Goal: Task Accomplishment & Management: Complete application form

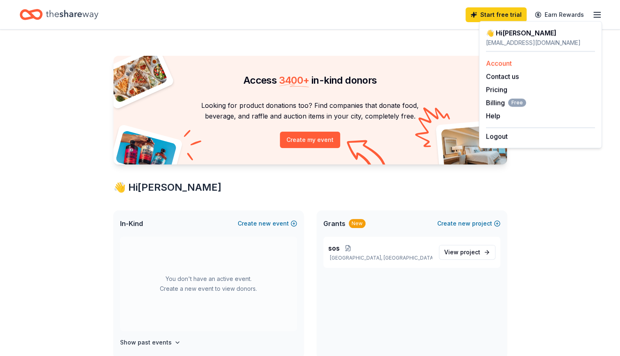
click at [495, 63] on link "Account" at bounding box center [499, 63] width 26 height 8
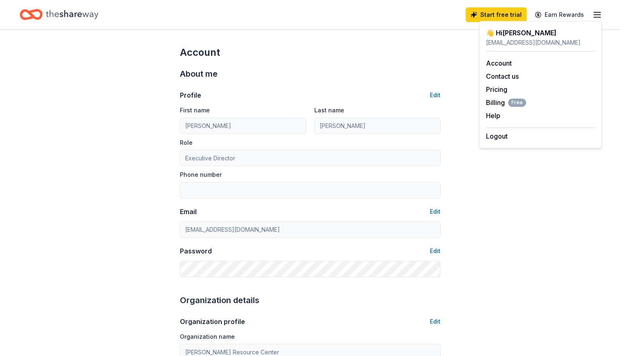
click at [383, 65] on div "About me Profile Edit First name Rhonda Last name Rhodes Role Executive Directo…" at bounding box center [310, 172] width 261 height 226
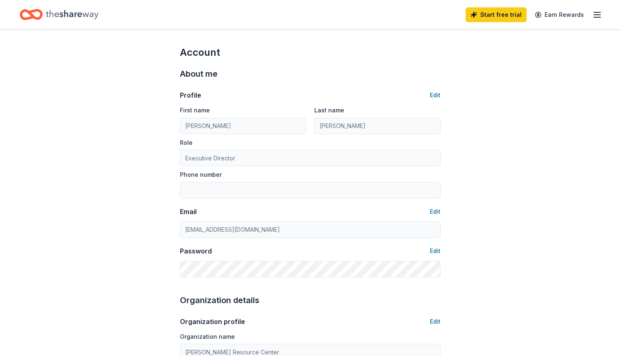
click at [595, 16] on icon "button" at bounding box center [597, 15] width 10 height 10
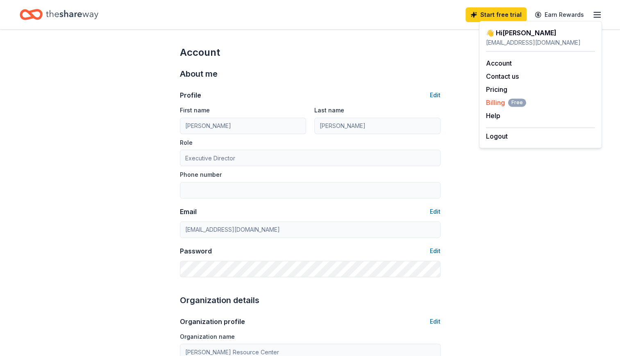
click at [496, 106] on span "Billing Free" at bounding box center [506, 103] width 40 height 10
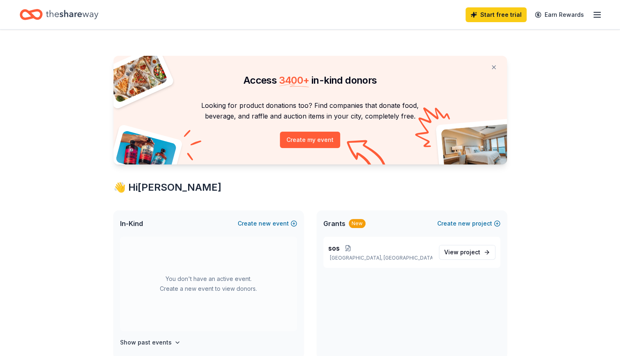
click at [313, 144] on button "Create my event" at bounding box center [310, 140] width 60 height 16
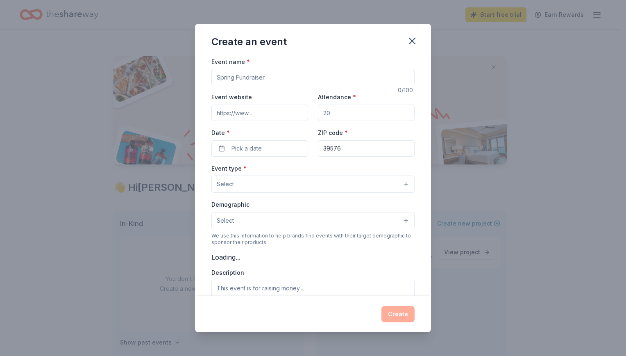
click at [293, 81] on input "Event name *" at bounding box center [312, 77] width 203 height 16
type input "S"
type input "Fundraiser for Spring"
click at [262, 111] on input "Event website" at bounding box center [259, 113] width 97 height 16
paste input "[EMAIL_ADDRESS][DOMAIN_NAME]"
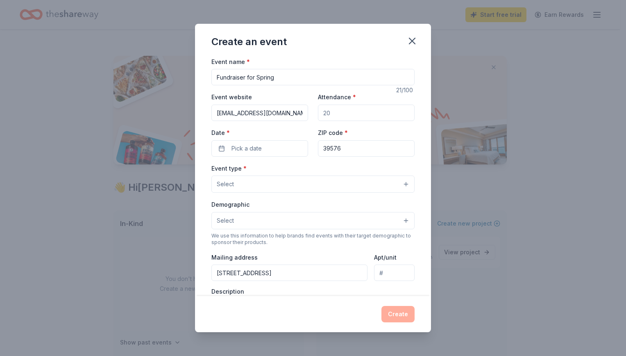
drag, startPoint x: 243, startPoint y: 113, endPoint x: 187, endPoint y: 120, distance: 56.9
click at [187, 120] on div "Create an event Event name * Fundraiser for Spring 21 /100 Event website [EMAIL…" at bounding box center [313, 178] width 626 height 356
type input "[DOMAIN_NAME]"
click at [338, 114] on input "Attendance *" at bounding box center [366, 113] width 97 height 16
click at [342, 116] on input "Attendance *" at bounding box center [366, 113] width 97 height 16
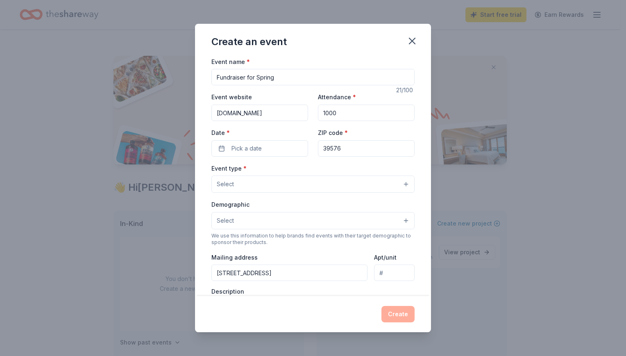
click at [361, 98] on div "Attendance * 1000" at bounding box center [366, 106] width 97 height 29
click at [343, 112] on input "1000" at bounding box center [366, 113] width 97 height 16
type input "100"
click at [352, 165] on div "Event type * Select" at bounding box center [312, 178] width 203 height 30
click at [217, 145] on button "Pick a date" at bounding box center [259, 148] width 97 height 16
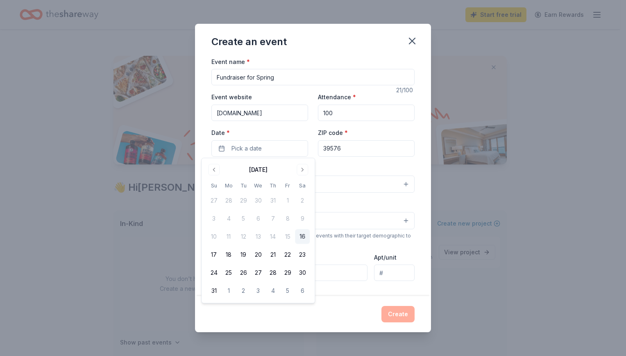
click at [303, 236] on button "16" at bounding box center [302, 236] width 15 height 15
click at [389, 157] on div "Event name * Fundraiser for Spring 21 /100 Event website [DOMAIN_NAME] Attendan…" at bounding box center [312, 258] width 203 height 402
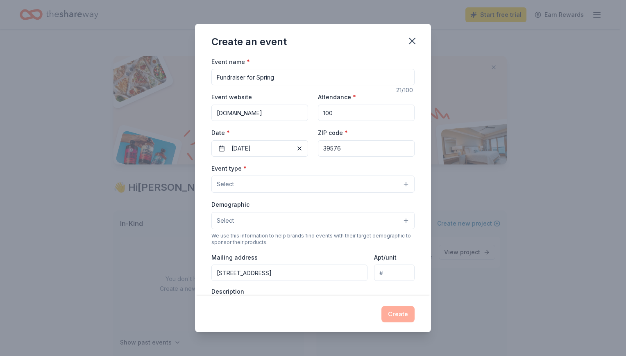
click at [355, 183] on button "Select" at bounding box center [312, 183] width 203 height 17
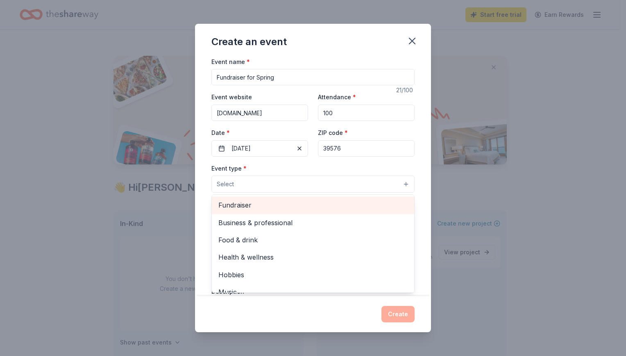
click at [336, 206] on span "Fundraiser" at bounding box center [312, 205] width 189 height 11
drag, startPoint x: 355, startPoint y: 168, endPoint x: 350, endPoint y: 209, distance: 41.7
click at [350, 194] on div "Event type * Fundraiser Business & professional Food & drink Health & wellness …" at bounding box center [312, 178] width 203 height 31
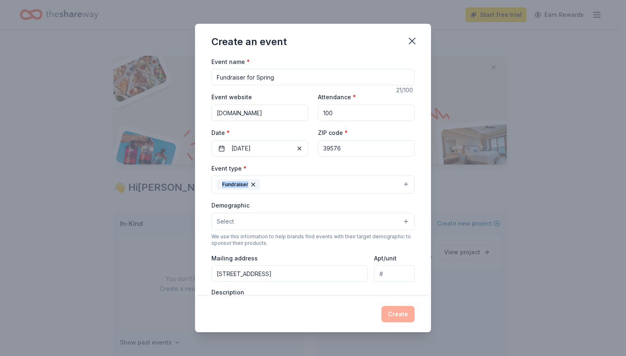
drag, startPoint x: 350, startPoint y: 209, endPoint x: 401, endPoint y: 220, distance: 51.9
click at [401, 220] on button "Select" at bounding box center [312, 221] width 203 height 17
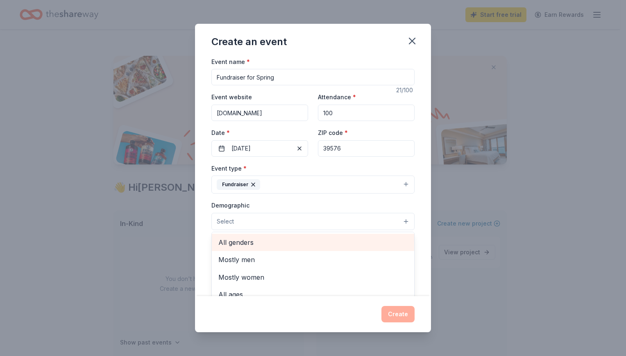
click at [297, 240] on span "All genders" at bounding box center [312, 242] width 189 height 11
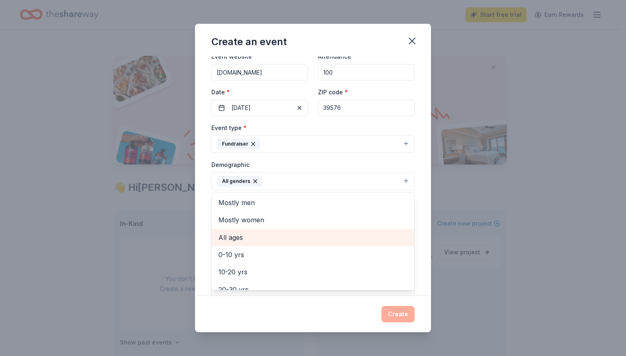
scroll to position [41, 0]
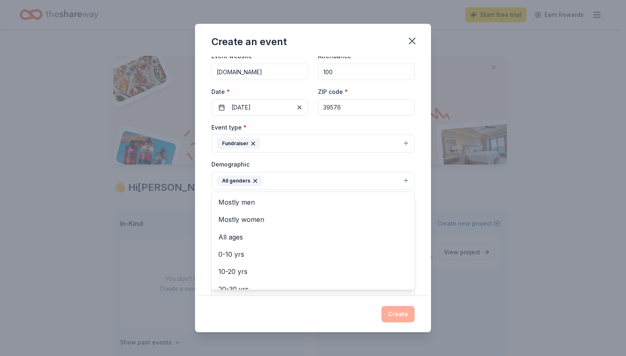
click at [343, 164] on div "Demographic All genders Mostly men Mostly women All ages [DEMOGRAPHIC_DATA] yrs…" at bounding box center [312, 174] width 203 height 31
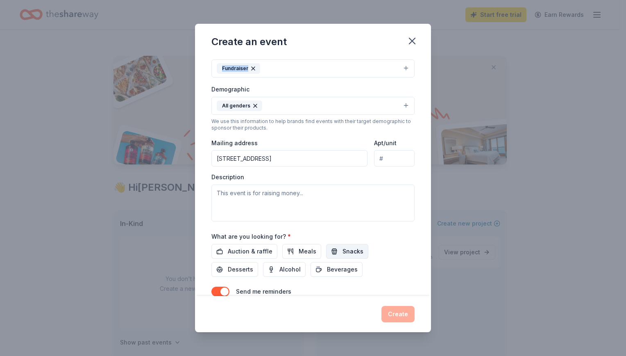
scroll to position [123, 0]
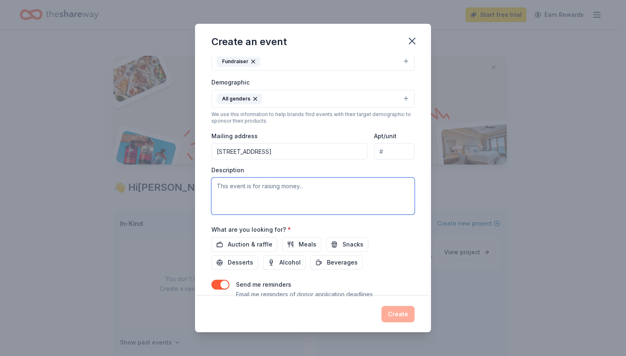
click at [276, 190] on textarea at bounding box center [312, 195] width 203 height 37
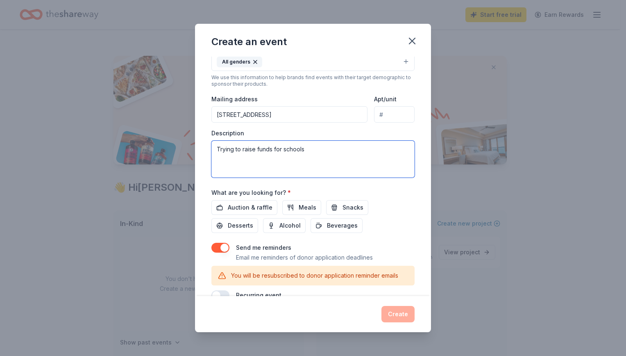
scroll to position [174, 0]
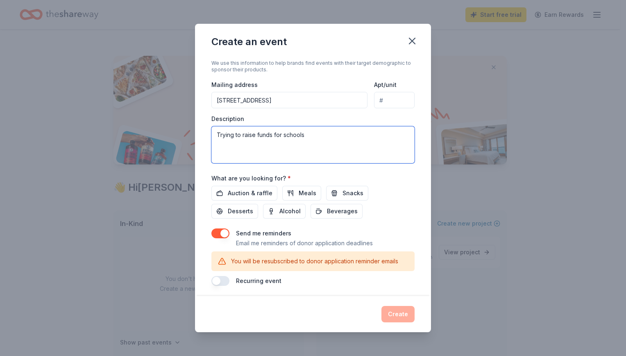
type textarea "Trying to raise funds for schools"
click at [407, 228] on div "Send me reminders Email me reminders of donor application deadlines" at bounding box center [312, 238] width 203 height 20
click at [224, 276] on button "button" at bounding box center [220, 281] width 18 height 10
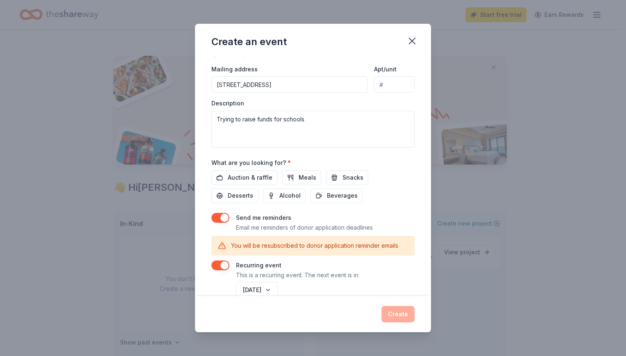
scroll to position [204, 0]
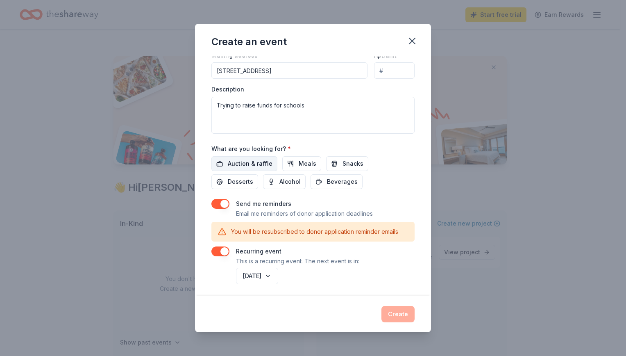
click at [267, 166] on button "Auction & raffle" at bounding box center [244, 163] width 66 height 15
click at [396, 314] on button "Create" at bounding box center [398, 314] width 33 height 16
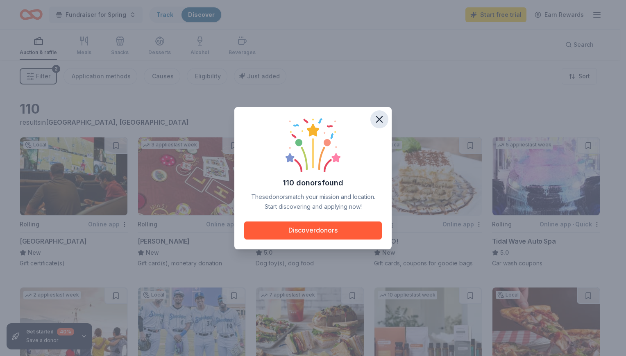
click at [380, 122] on icon "button" at bounding box center [379, 119] width 11 height 11
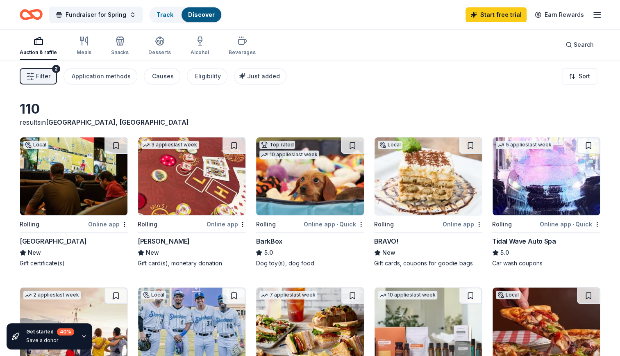
click at [602, 12] on div "Fundraiser for Spring Track Discover Start free trial Earn Rewards" at bounding box center [310, 14] width 620 height 29
click at [601, 13] on icon "button" at bounding box center [597, 15] width 10 height 10
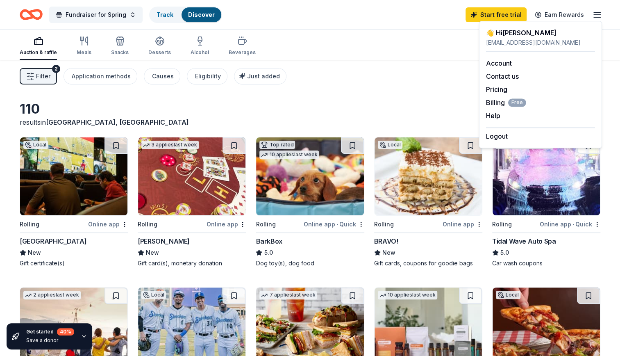
click at [414, 64] on div "Filter 2 Application methods Causes Eligibility Just added Sort" at bounding box center [310, 76] width 620 height 33
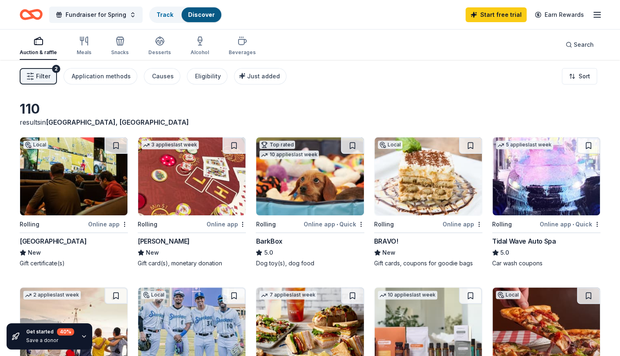
click at [46, 78] on span "Filter" at bounding box center [43, 76] width 14 height 10
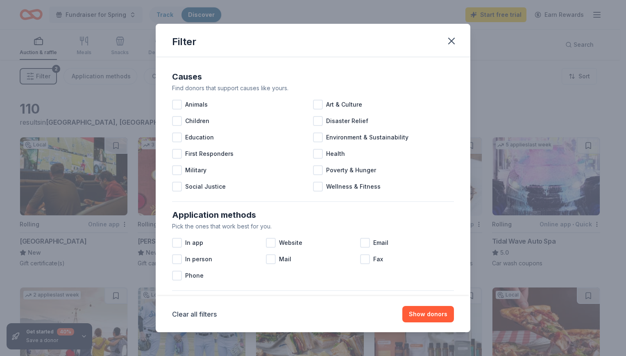
click at [544, 78] on div "Filter Causes Find donors that support causes like yours. Animals Art & Culture…" at bounding box center [313, 178] width 626 height 356
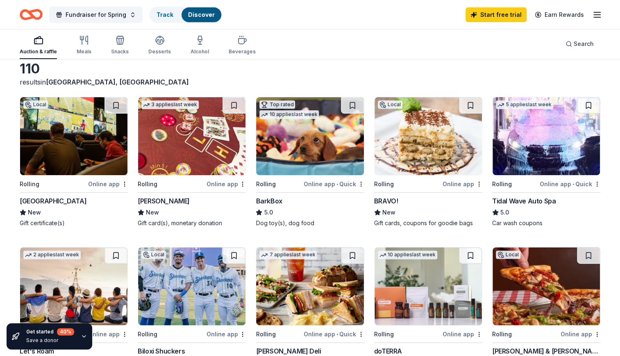
scroll to position [41, 0]
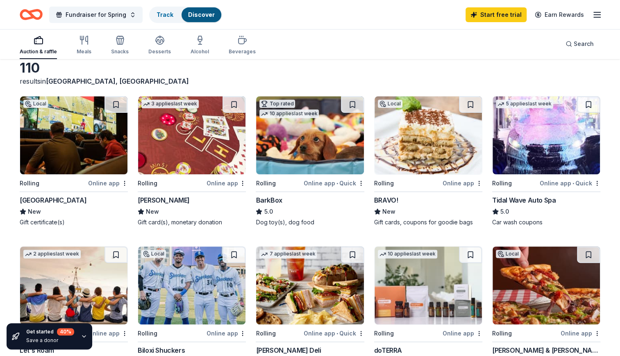
click at [73, 172] on img at bounding box center [73, 135] width 107 height 78
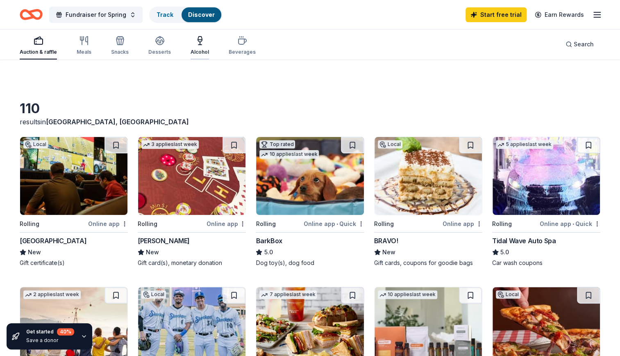
scroll to position [0, 0]
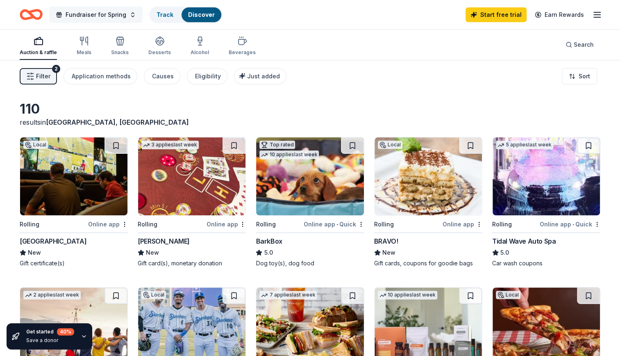
click at [129, 9] on button "Fundraiser for Spring" at bounding box center [95, 15] width 93 height 16
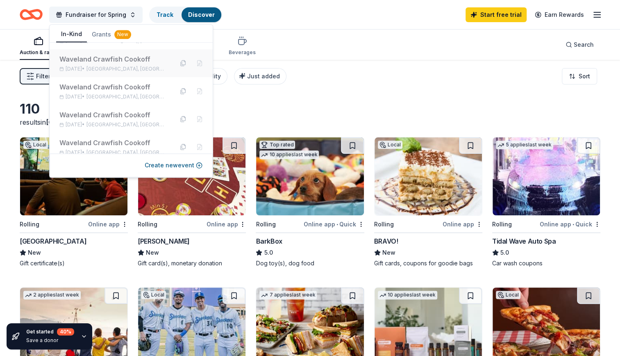
scroll to position [57, 0]
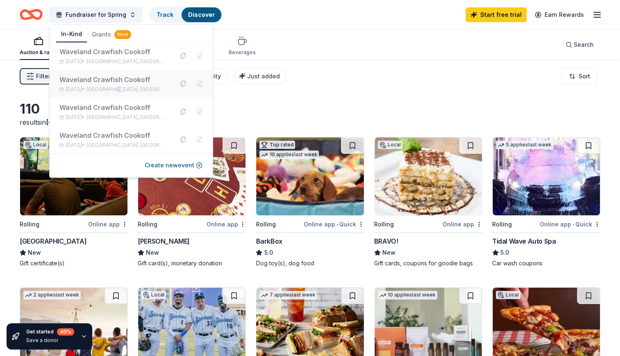
click at [129, 95] on div "Waveland Crawfish Cookoff [DATE] • [GEOGRAPHIC_DATA], [GEOGRAPHIC_DATA]" at bounding box center [131, 84] width 163 height 28
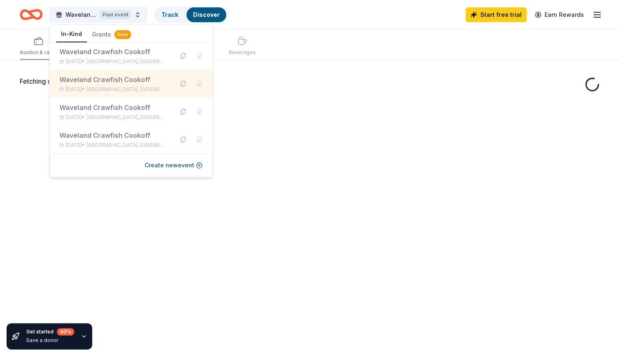
drag, startPoint x: 129, startPoint y: 95, endPoint x: 101, endPoint y: 84, distance: 29.9
click at [101, 84] on div "Waveland Crawfish Cookoff" at bounding box center [112, 80] width 107 height 10
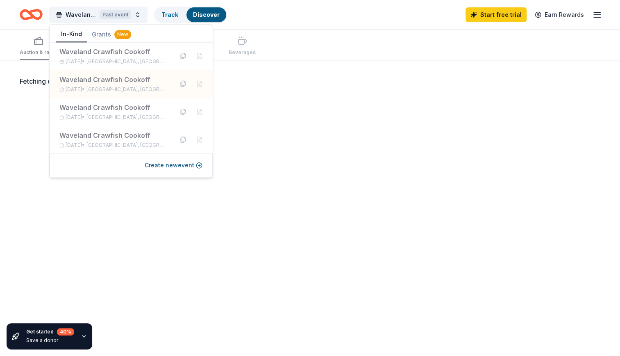
click at [289, 134] on div "Fetching donors, one moment..." at bounding box center [310, 238] width 620 height 356
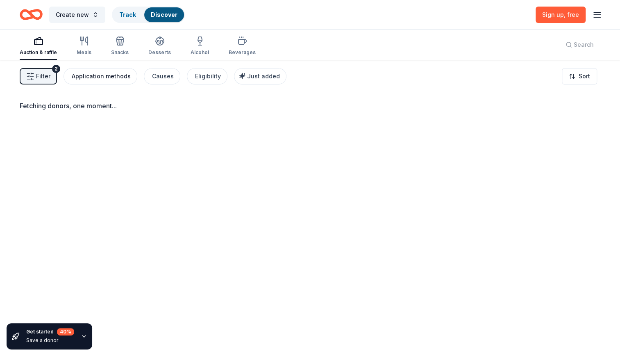
click at [109, 77] on div "Application methods" at bounding box center [101, 76] width 59 height 10
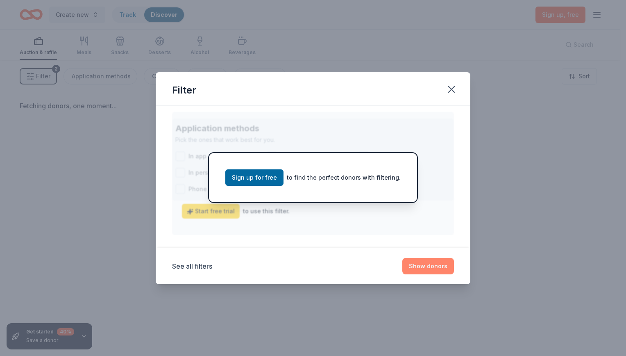
click at [413, 270] on button "Show donors" at bounding box center [428, 266] width 52 height 16
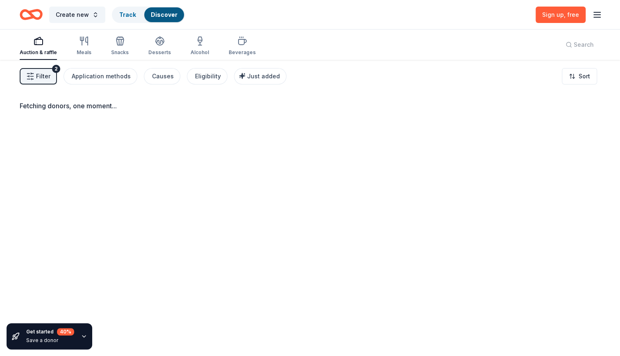
click at [594, 16] on icon "button" at bounding box center [597, 15] width 10 height 10
click at [517, 31] on button "Product" at bounding box center [540, 34] width 122 height 13
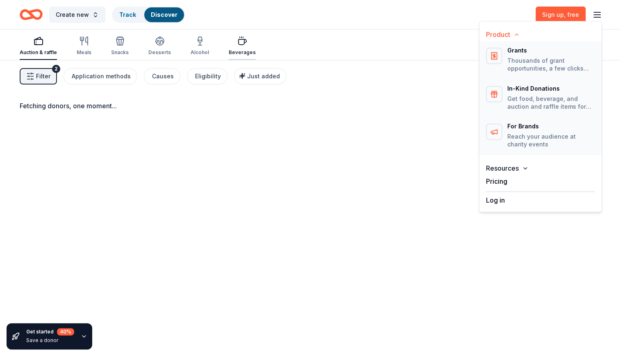
click at [243, 43] on div "button" at bounding box center [242, 41] width 27 height 10
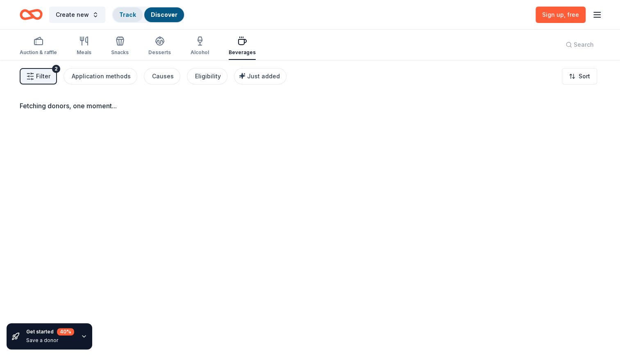
click at [136, 12] on div "Track" at bounding box center [128, 14] width 30 height 15
click at [130, 13] on link "Track" at bounding box center [127, 14] width 17 height 7
click at [82, 13] on span "Create new" at bounding box center [72, 15] width 33 height 10
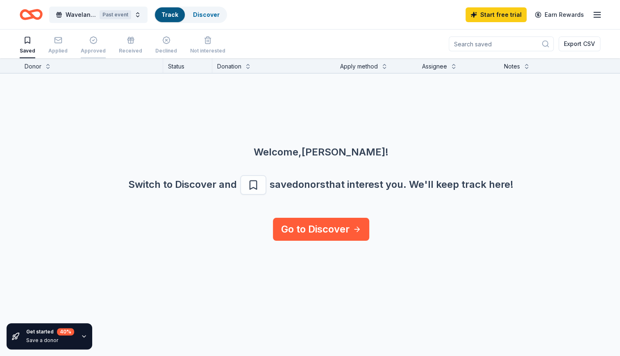
click at [97, 43] on div "button" at bounding box center [93, 40] width 25 height 8
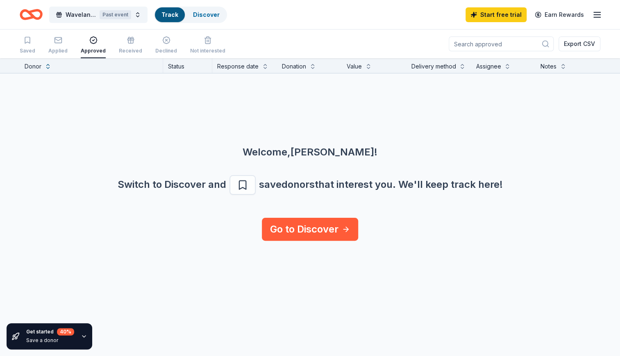
click at [97, 43] on div "button" at bounding box center [93, 40] width 25 height 8
click at [57, 44] on icon "button" at bounding box center [58, 40] width 8 height 8
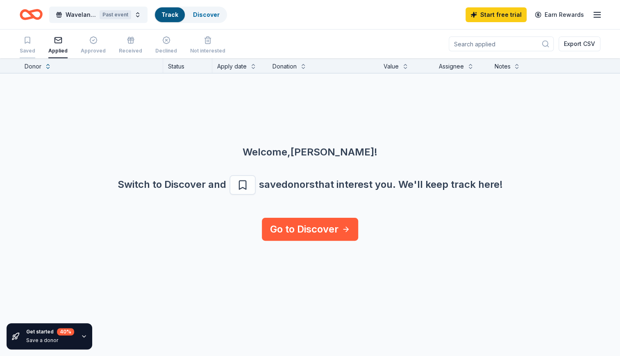
click at [34, 48] on div "Saved" at bounding box center [28, 51] width 16 height 7
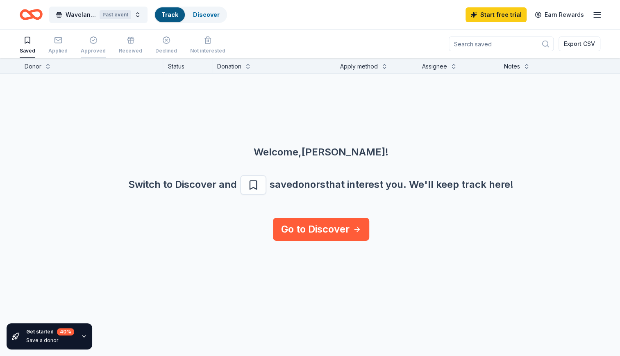
click at [93, 49] on div "Approved" at bounding box center [93, 51] width 25 height 7
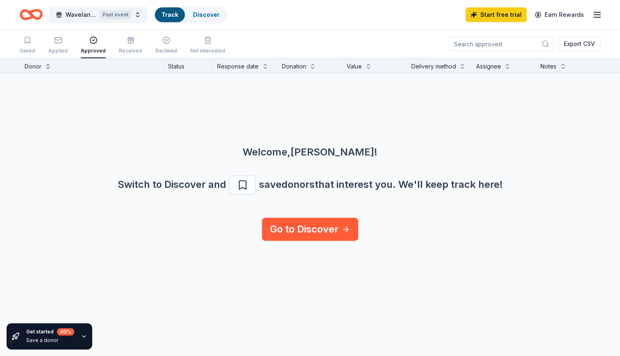
click at [146, 47] on div "Saved Applied Approved Received Declined Not interested" at bounding box center [123, 45] width 206 height 25
click at [212, 46] on div "Not interested" at bounding box center [207, 45] width 35 height 18
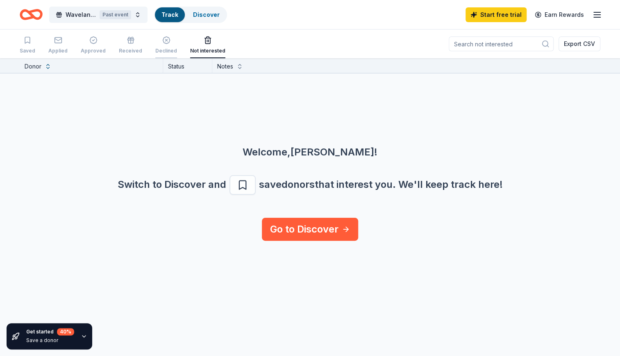
click at [155, 45] on div "Declined" at bounding box center [166, 45] width 22 height 18
click at [136, 42] on div "button" at bounding box center [130, 40] width 23 height 8
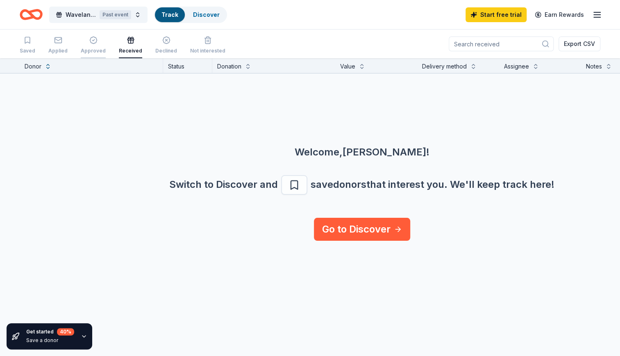
click at [99, 45] on div "Approved" at bounding box center [93, 45] width 25 height 18
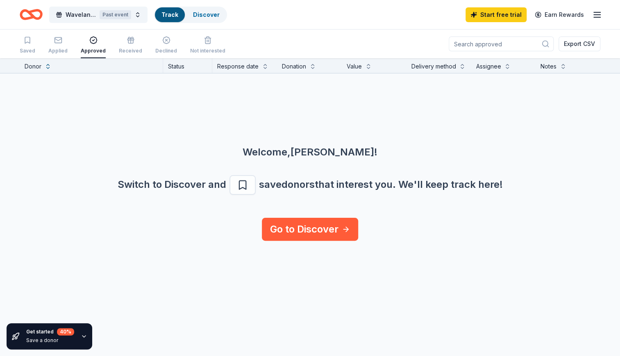
click at [594, 15] on line "button" at bounding box center [597, 15] width 7 height 0
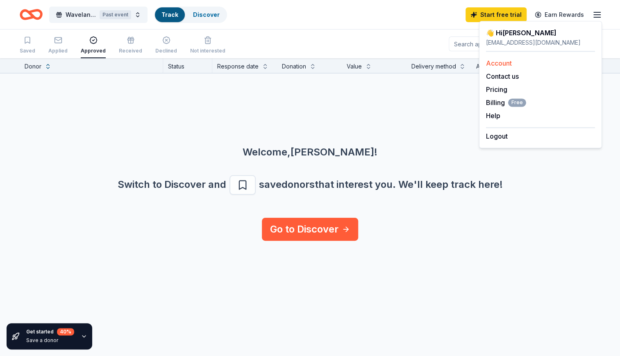
click at [498, 59] on link "Account" at bounding box center [499, 63] width 26 height 8
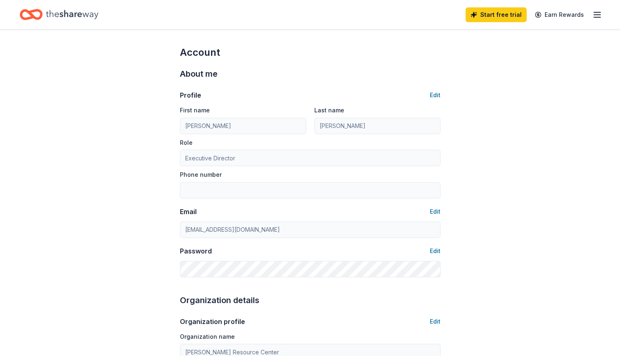
click at [66, 14] on icon "Home" at bounding box center [72, 14] width 52 height 17
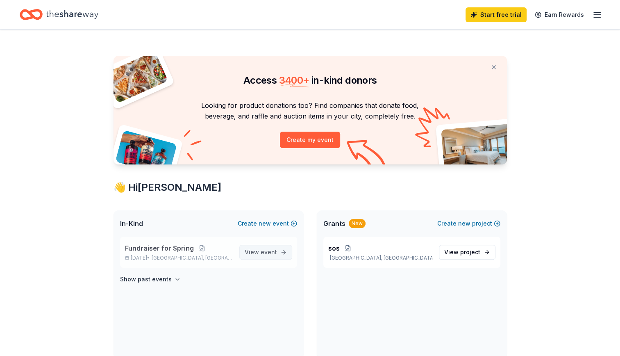
click at [249, 252] on span "View event" at bounding box center [261, 252] width 32 height 10
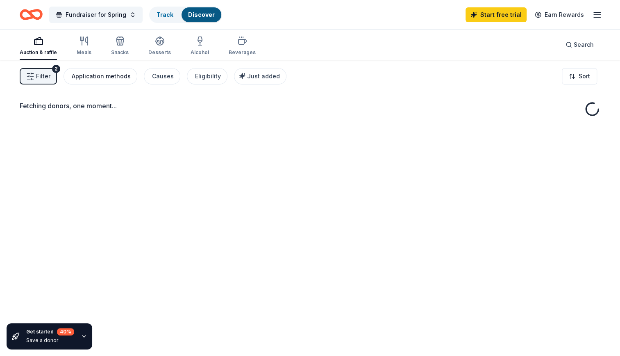
click at [108, 77] on div "Application methods" at bounding box center [101, 76] width 59 height 10
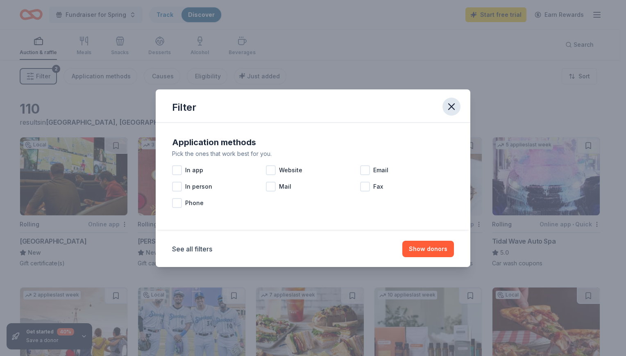
click at [444, 108] on button "button" at bounding box center [452, 107] width 18 height 18
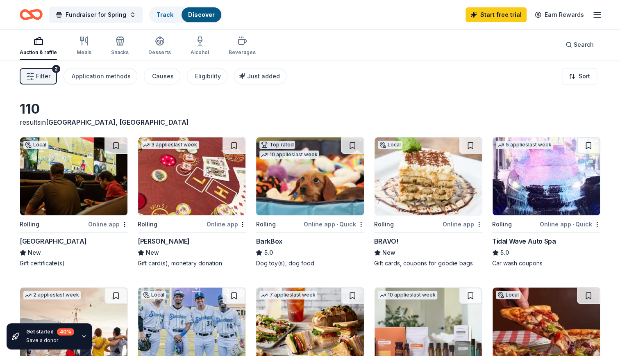
click at [596, 16] on icon "button" at bounding box center [597, 15] width 10 height 10
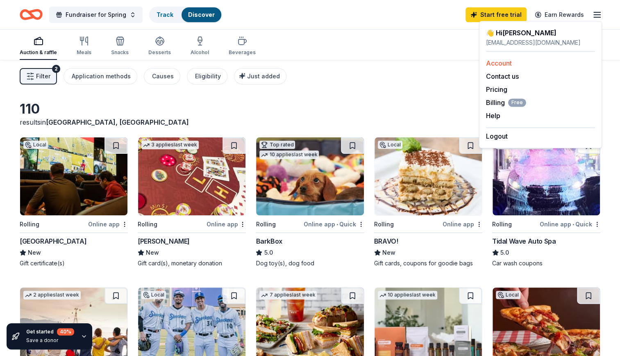
click at [492, 66] on link "Account" at bounding box center [499, 63] width 26 height 8
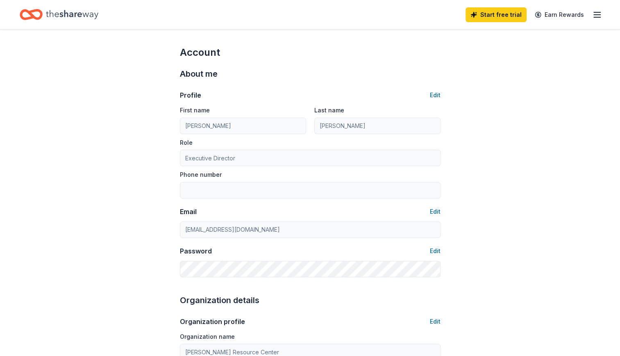
click at [61, 11] on icon "Home" at bounding box center [72, 14] width 52 height 17
